Goal: Transaction & Acquisition: Purchase product/service

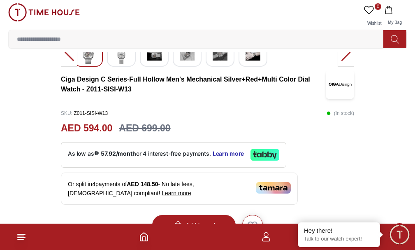
scroll to position [82, 0]
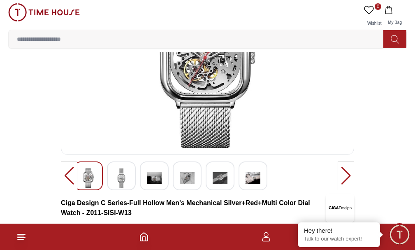
click at [338, 190] on div at bounding box center [346, 175] width 16 height 29
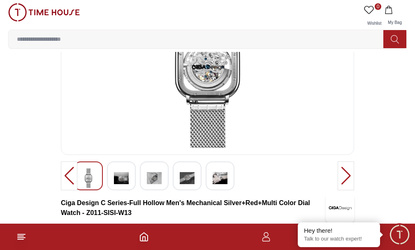
click at [338, 190] on div at bounding box center [346, 175] width 16 height 29
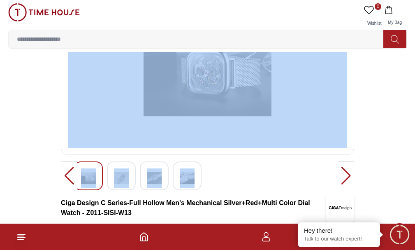
click at [338, 190] on div at bounding box center [346, 175] width 16 height 29
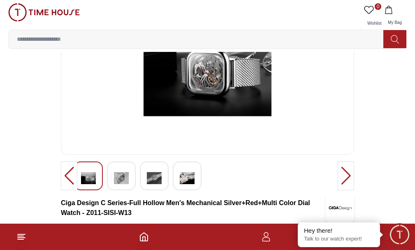
click at [338, 190] on div at bounding box center [346, 175] width 16 height 29
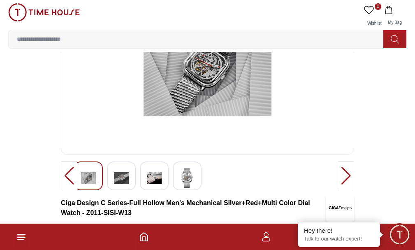
click at [338, 190] on div at bounding box center [346, 175] width 16 height 29
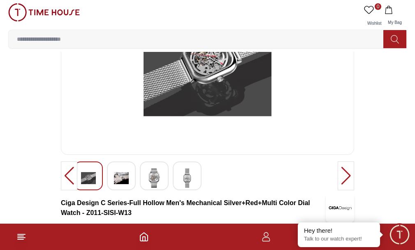
drag, startPoint x: 72, startPoint y: 233, endPoint x: 403, endPoint y: 166, distance: 338.2
click at [68, 190] on div at bounding box center [69, 175] width 16 height 29
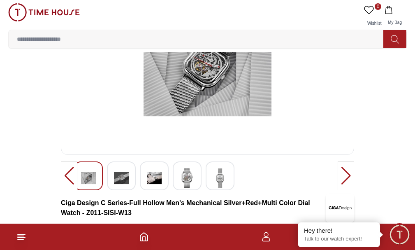
click at [63, 190] on div at bounding box center [69, 175] width 16 height 29
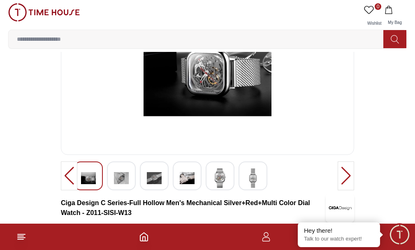
click at [68, 190] on div at bounding box center [69, 175] width 16 height 29
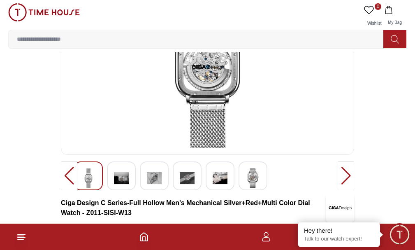
click at [121, 145] on img at bounding box center [208, 65] width 280 height 165
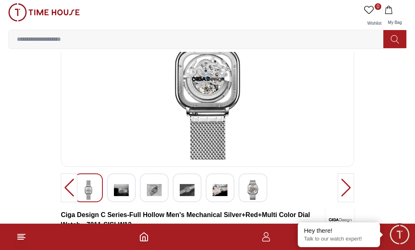
scroll to position [0, 0]
